Goal: Information Seeking & Learning: Learn about a topic

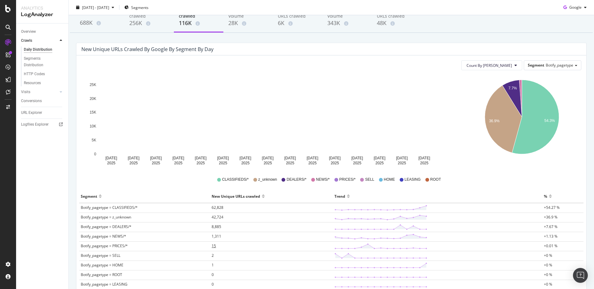
scroll to position [21, 0]
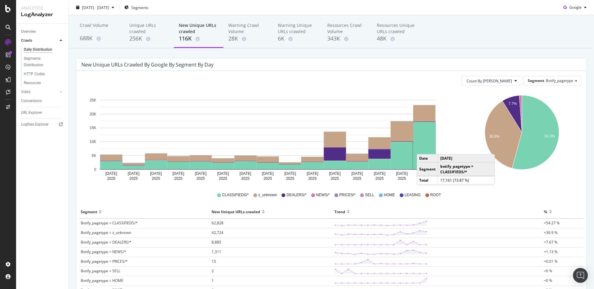
click at [423, 148] on rect "A chart." at bounding box center [424, 145] width 22 height 47
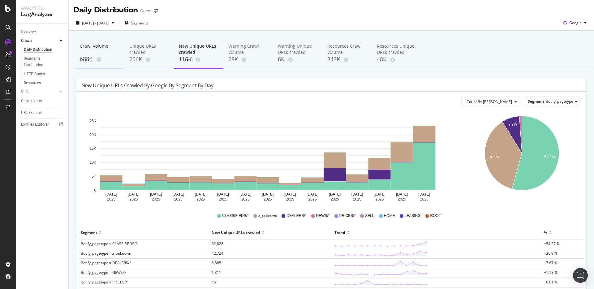
click at [90, 58] on div "688K" at bounding box center [100, 59] width 40 height 8
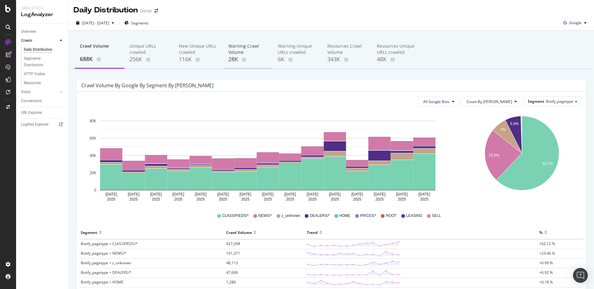
click at [240, 48] on div "Warning Crawl Volume" at bounding box center [248, 49] width 40 height 12
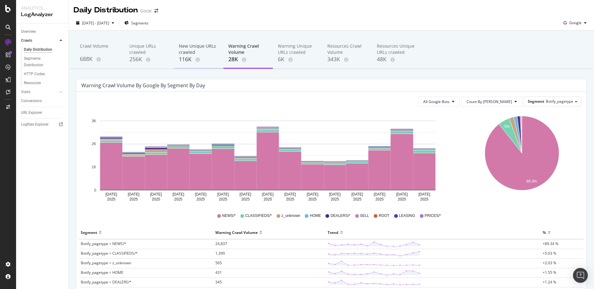
click at [192, 54] on div "New Unique URLs crawled" at bounding box center [199, 49] width 40 height 12
